Goal: Information Seeking & Learning: Check status

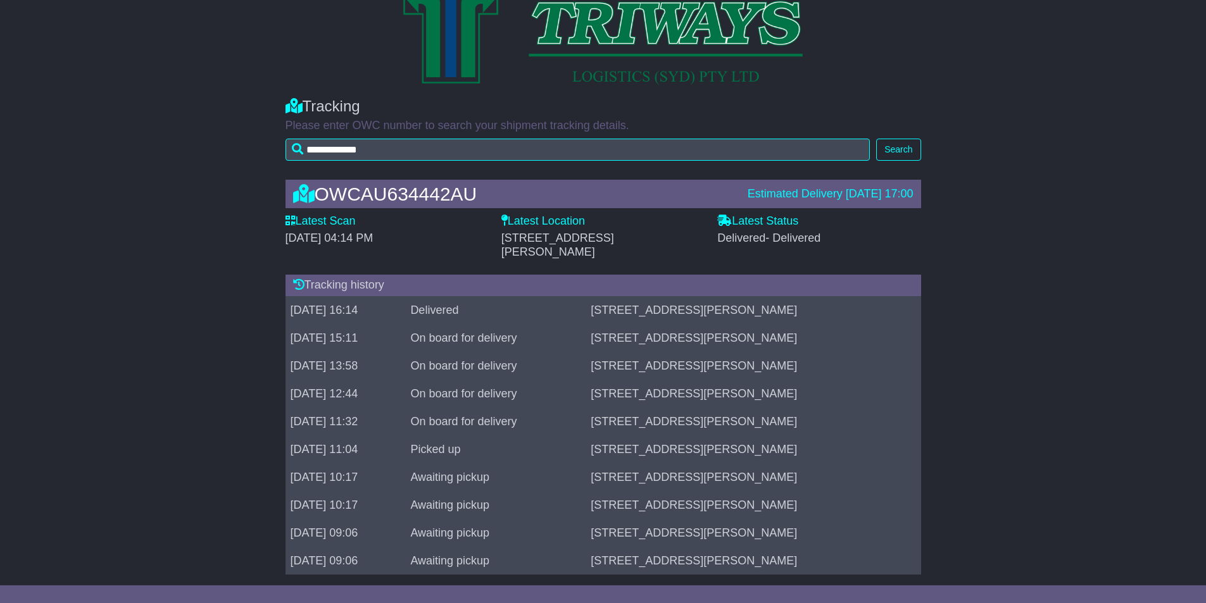
scroll to position [47, 0]
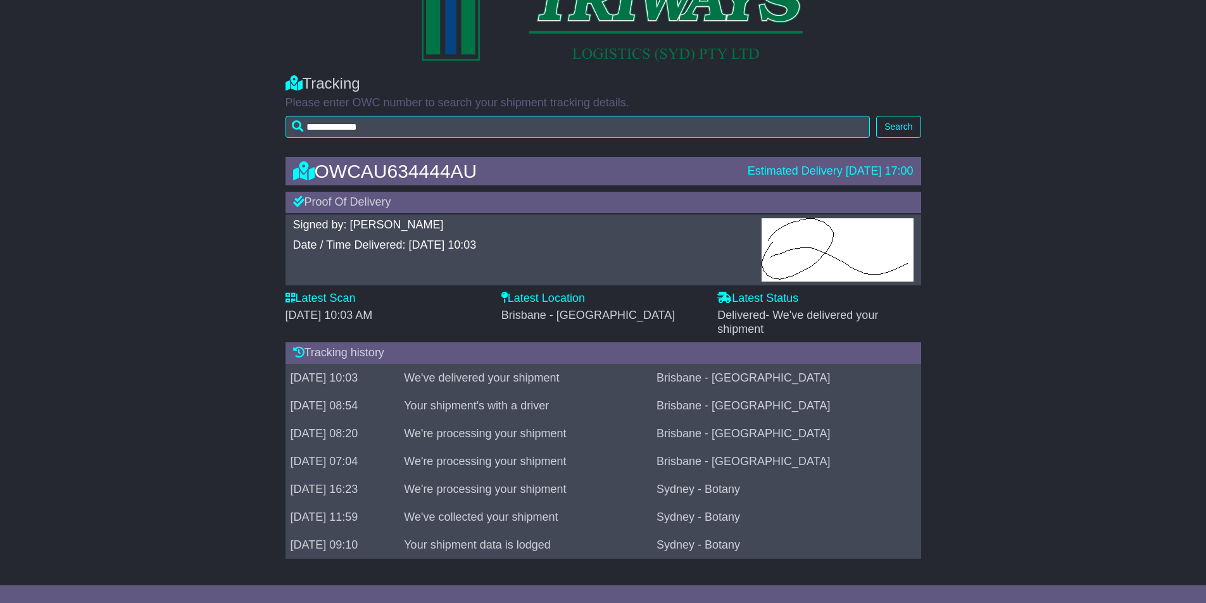
scroll to position [68, 0]
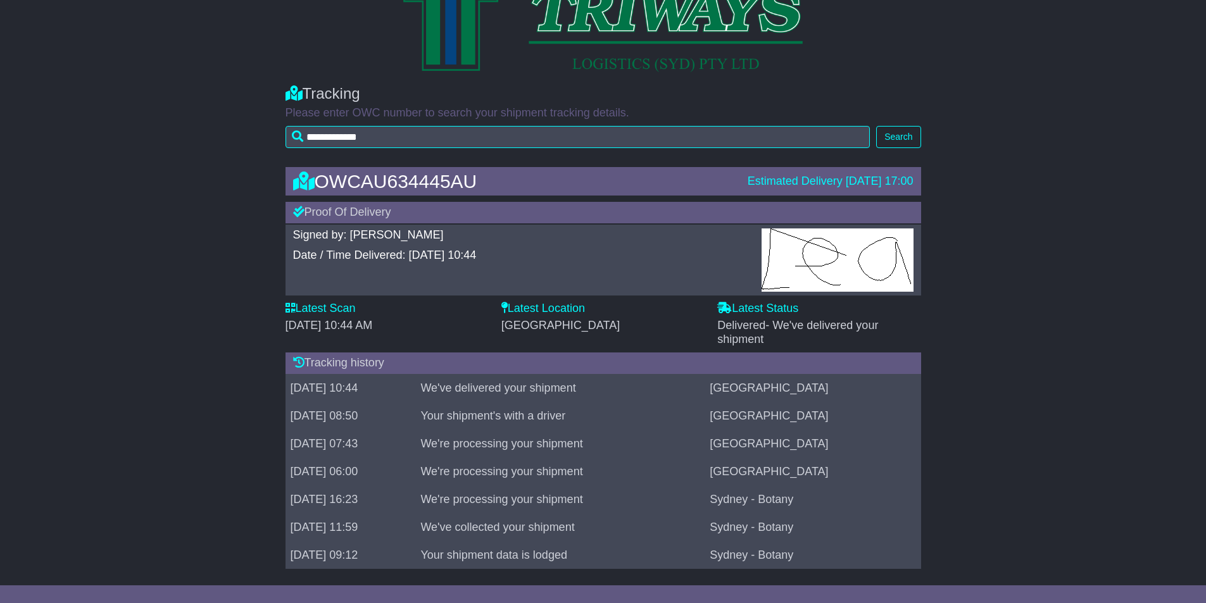
scroll to position [68, 0]
